Goal: Navigation & Orientation: Find specific page/section

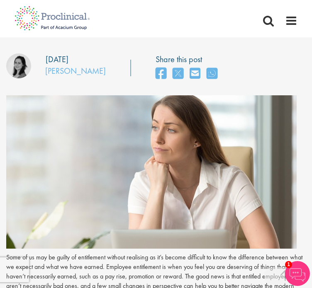
scroll to position [149, 0]
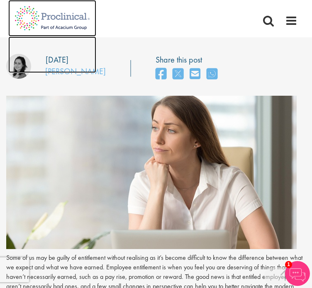
click at [58, 69] on img at bounding box center [52, 55] width 88 height 37
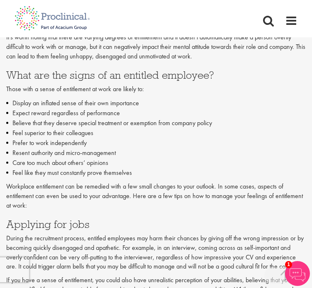
scroll to position [490, 0]
